Goal: Navigation & Orientation: Find specific page/section

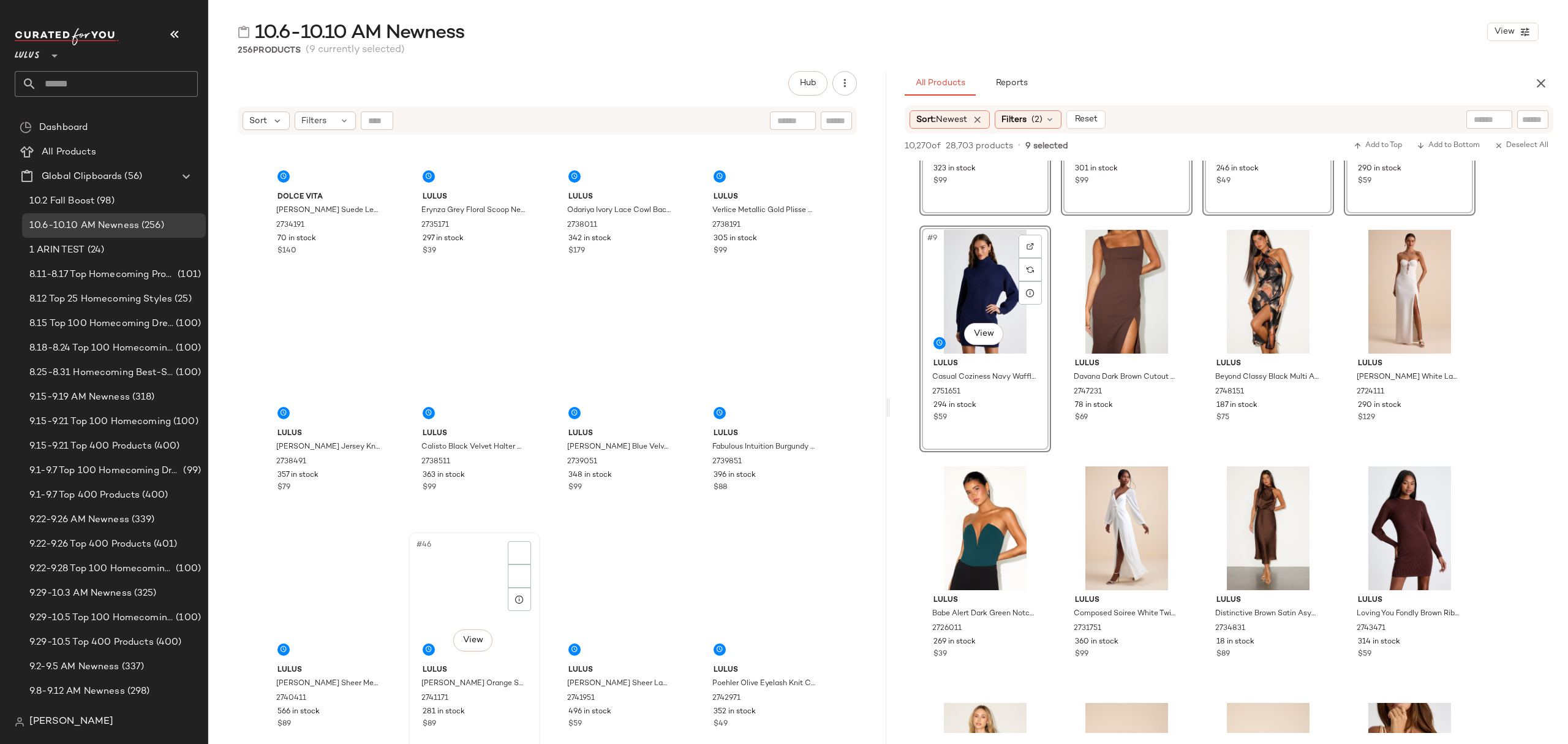
scroll to position [2298, 0]
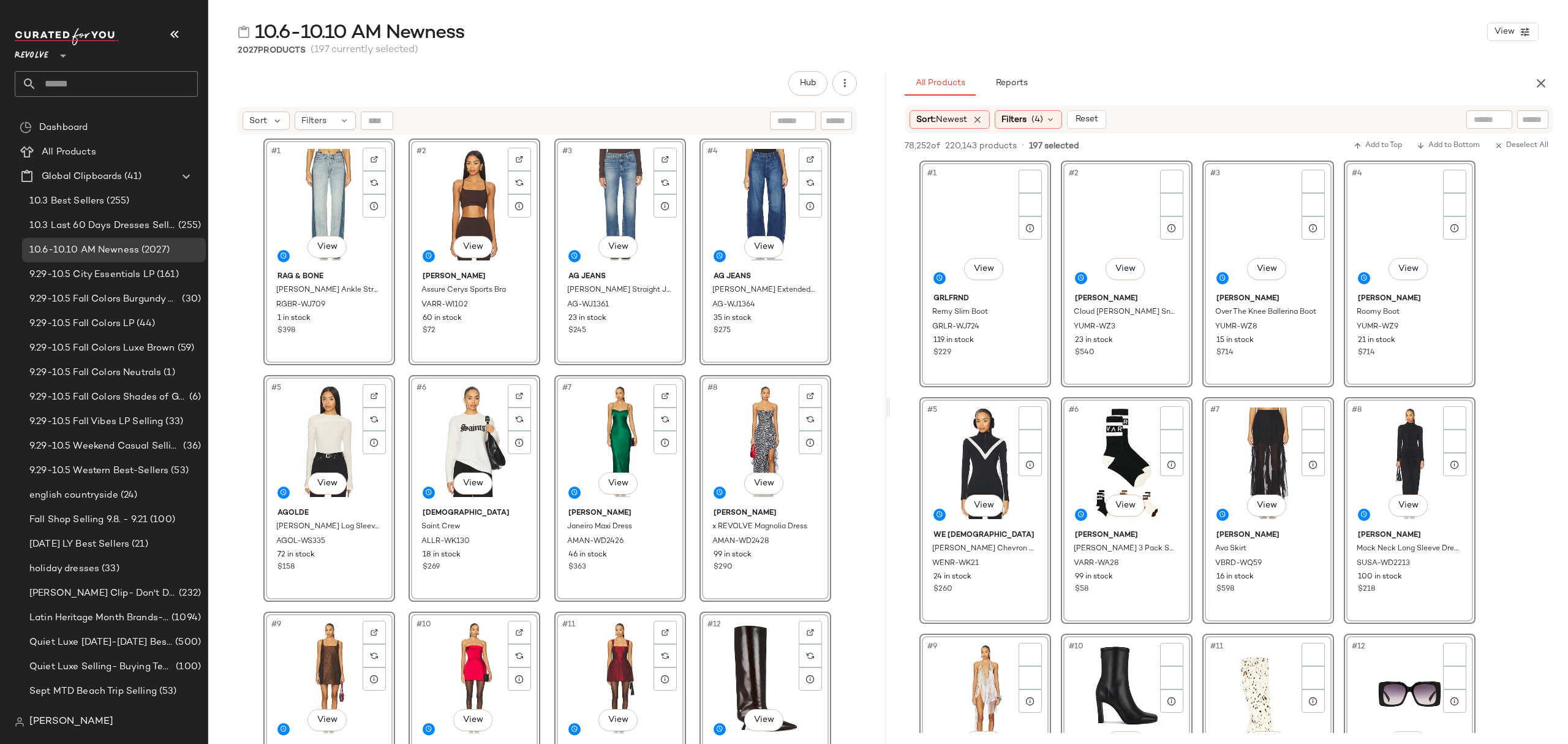
scroll to position [11195, 0]
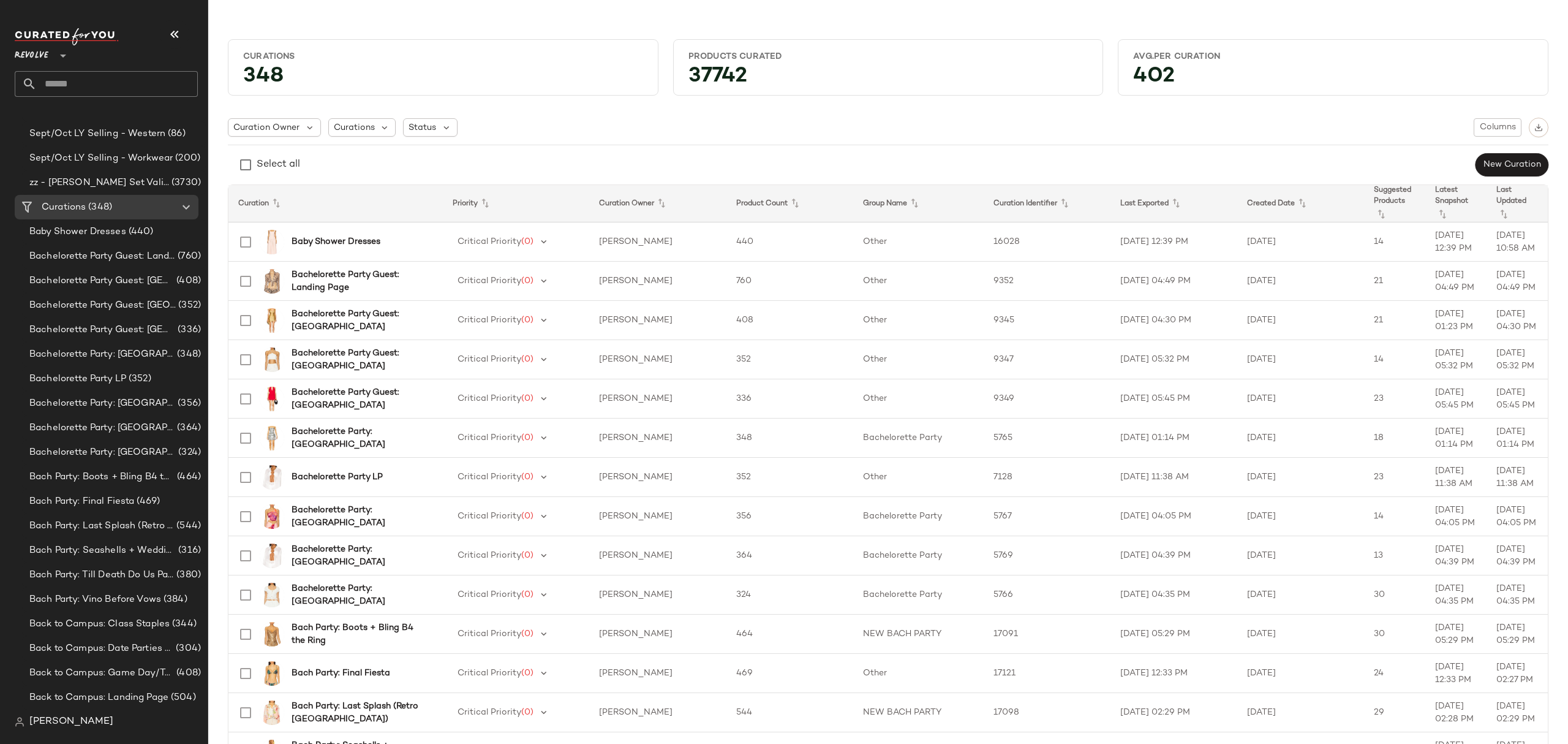
scroll to position [1226, 0]
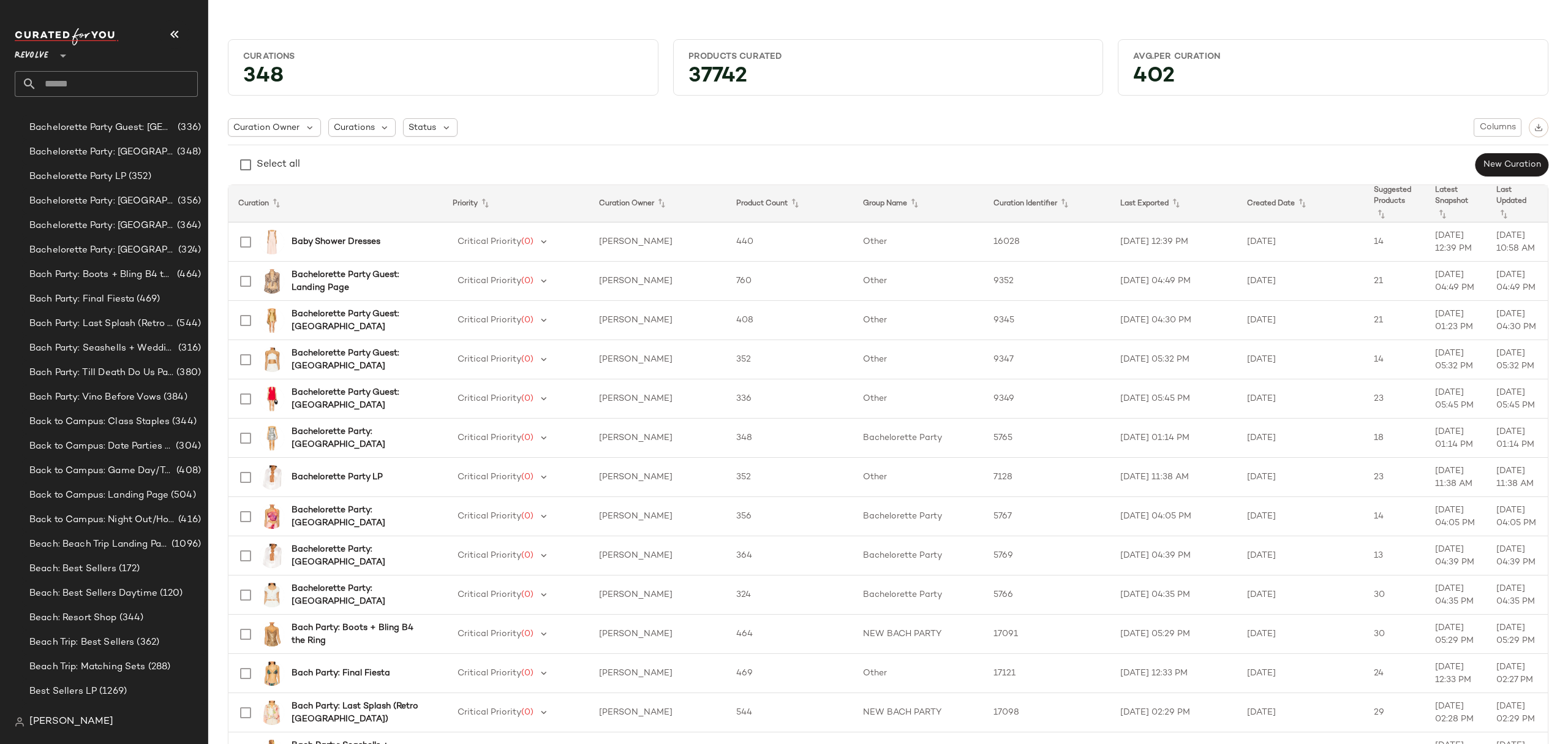
click at [84, 83] on input "text" at bounding box center [117, 84] width 161 height 26
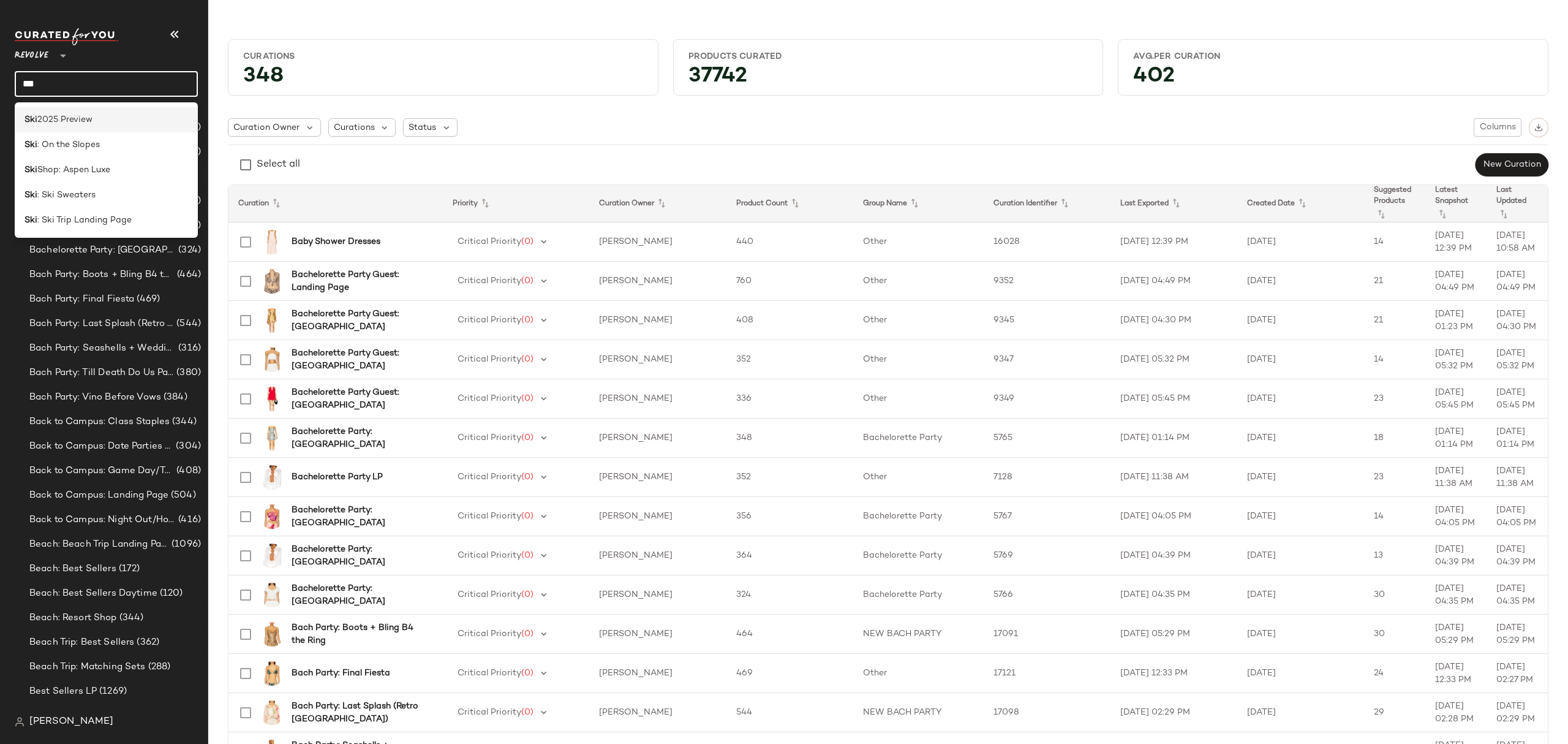
type input "***"
click at [111, 118] on div "Ski 2025 Preview" at bounding box center [106, 120] width 163 height 13
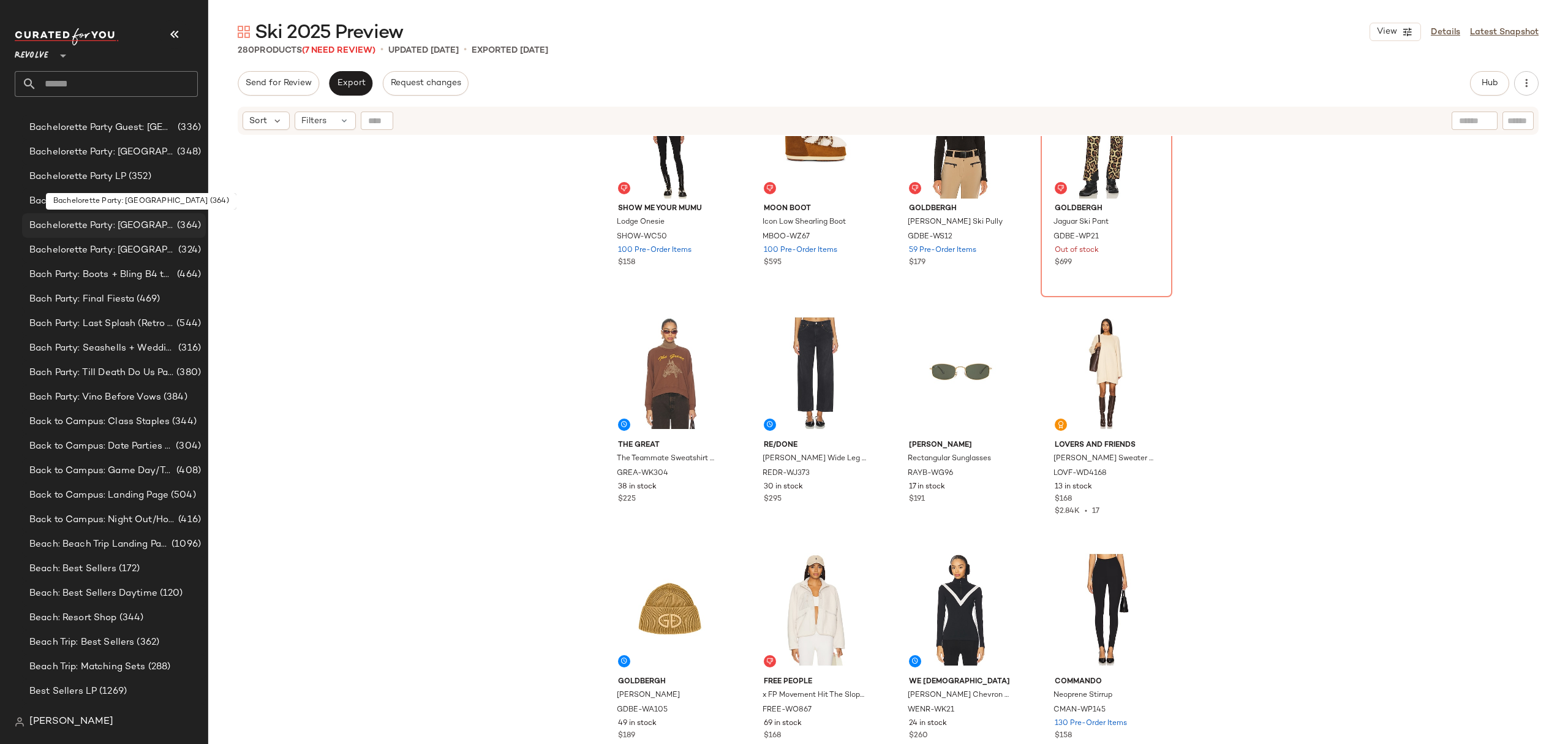
scroll to position [1389, 0]
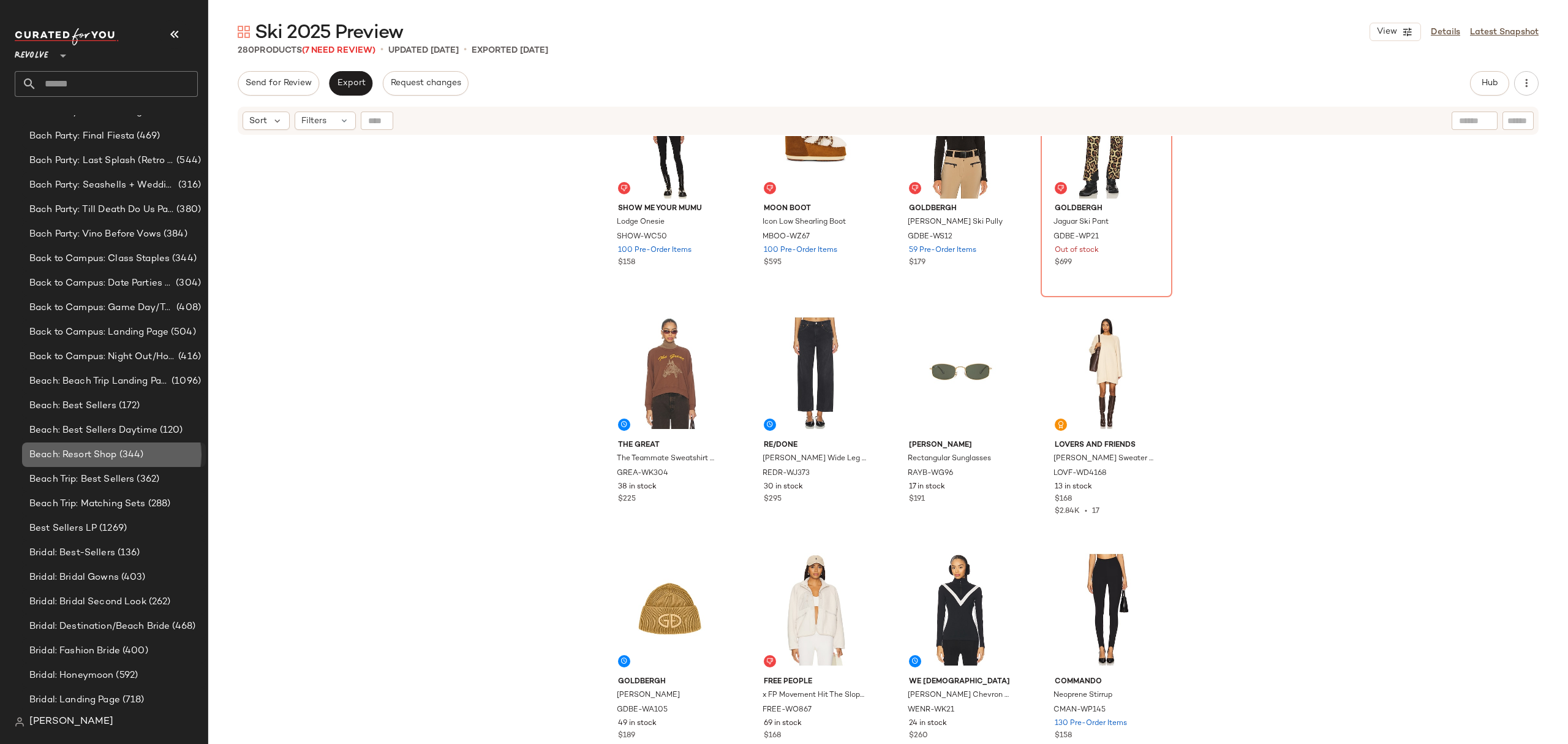
click at [138, 455] on span "(344)" at bounding box center [130, 455] width 27 height 14
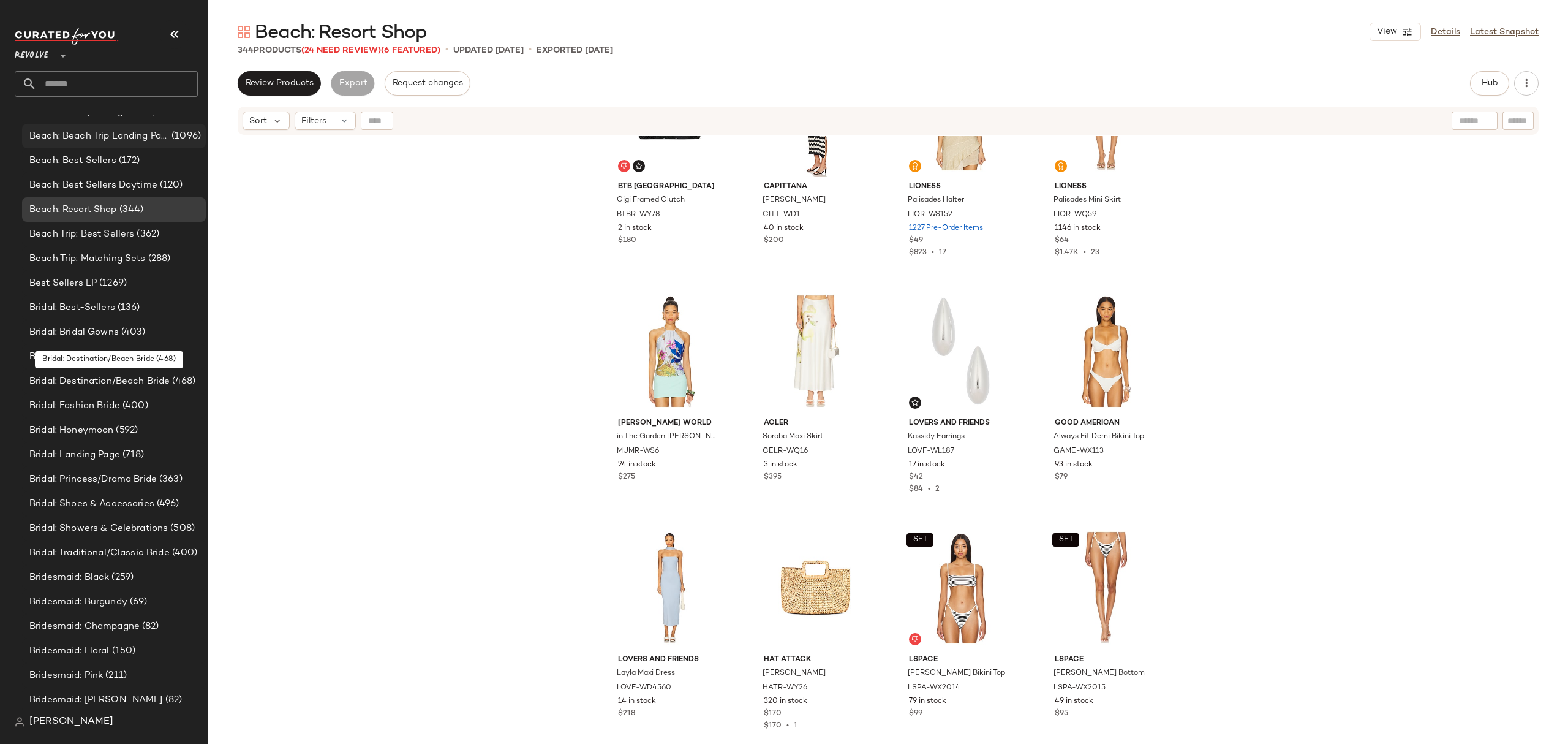
scroll to position [1471, 0]
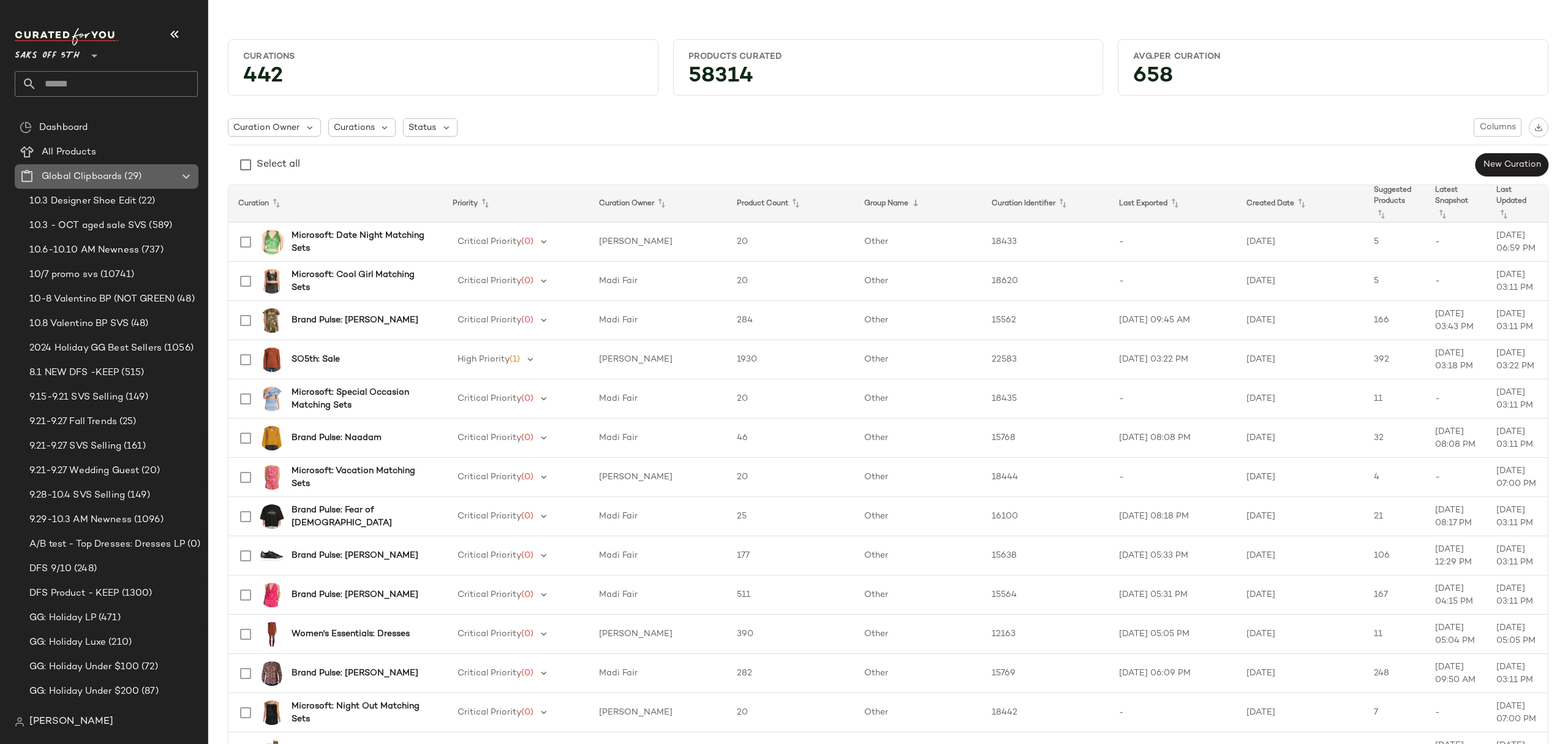
click at [83, 174] on span "Global Clipboards" at bounding box center [82, 177] width 80 height 14
